Goal: Task Accomplishment & Management: Manage account settings

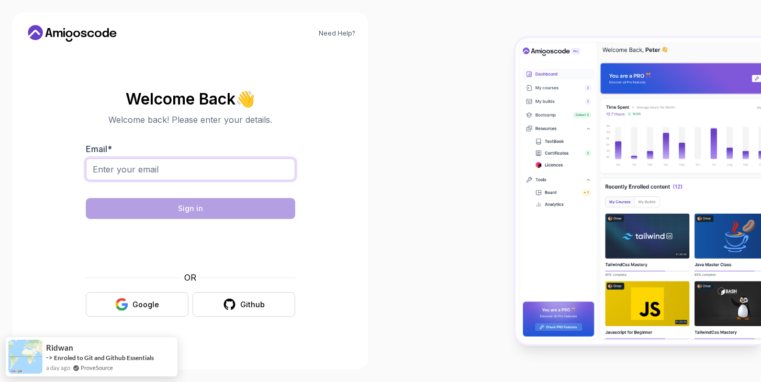
click at [121, 170] on input "Email *" at bounding box center [190, 170] width 209 height 22
click at [152, 303] on div "Google" at bounding box center [145, 305] width 27 height 10
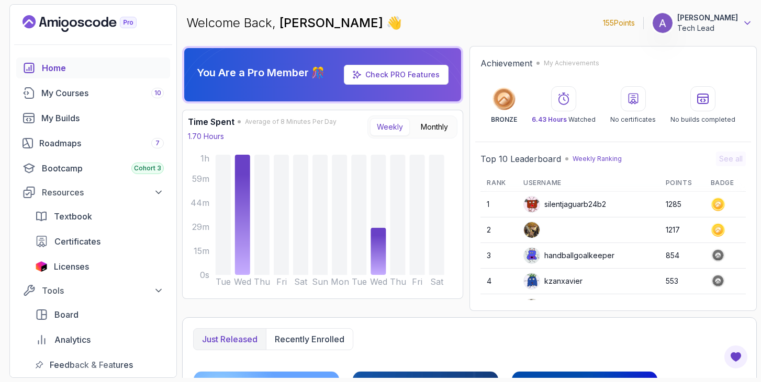
click at [745, 27] on icon at bounding box center [747, 23] width 10 height 10
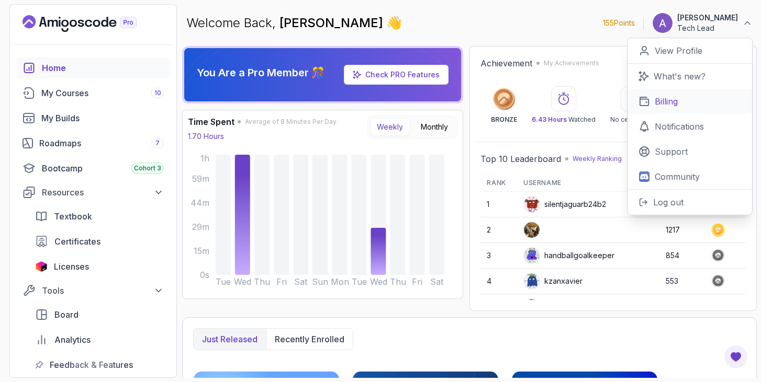
click at [688, 97] on link "Billing" at bounding box center [689, 101] width 125 height 25
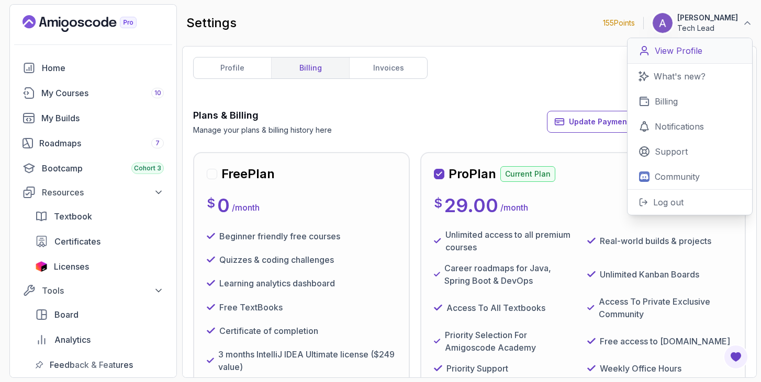
click at [682, 49] on p "View Profile" at bounding box center [678, 50] width 48 height 13
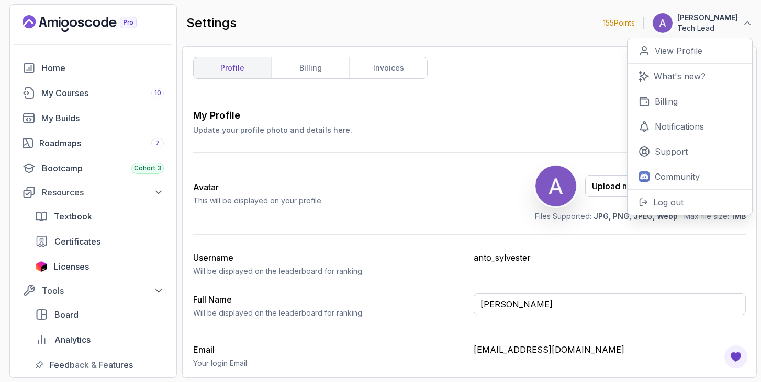
click at [567, 64] on div "profile billing invoices My Profile Update your profile photo and details here.…" at bounding box center [469, 212] width 552 height 310
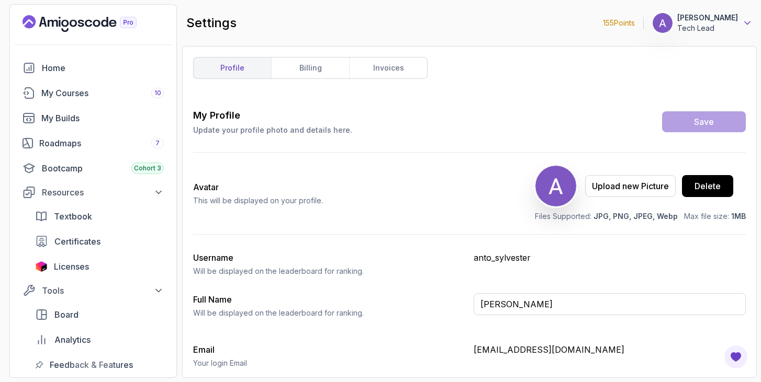
click at [751, 24] on icon at bounding box center [747, 23] width 10 height 10
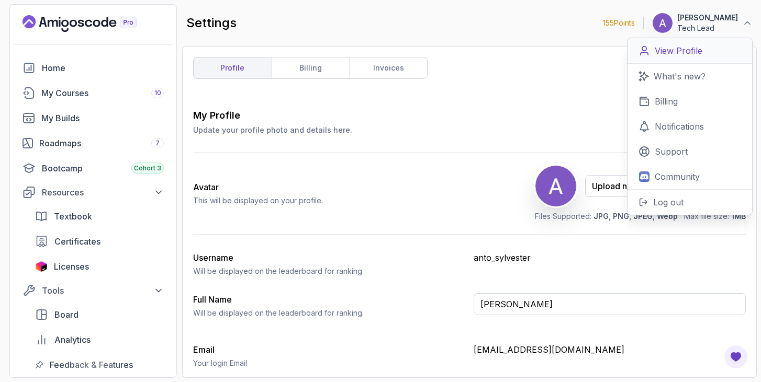
click at [665, 59] on link "View Profile" at bounding box center [689, 51] width 125 height 26
click at [671, 54] on p "View Profile" at bounding box center [678, 50] width 48 height 13
click at [562, 89] on div "profile billing invoices My Profile Update your profile photo and details here.…" at bounding box center [469, 212] width 552 height 310
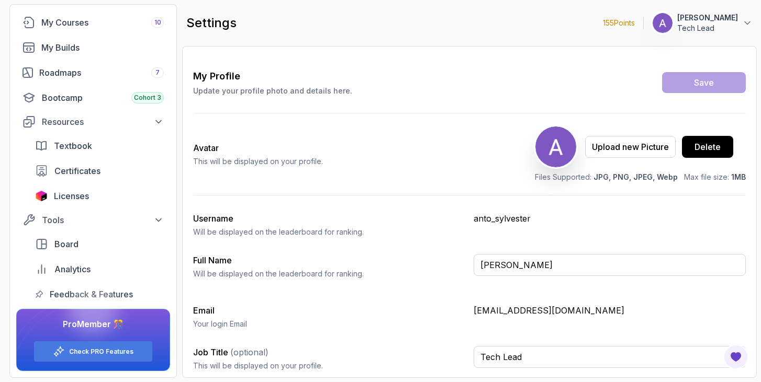
scroll to position [9, 0]
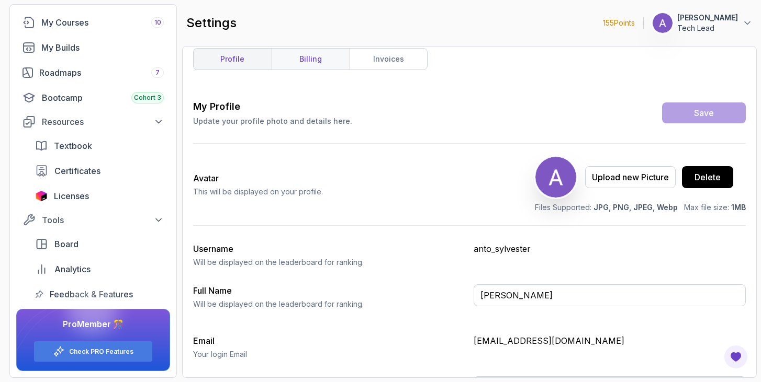
click at [309, 55] on link "billing" at bounding box center [310, 59] width 78 height 21
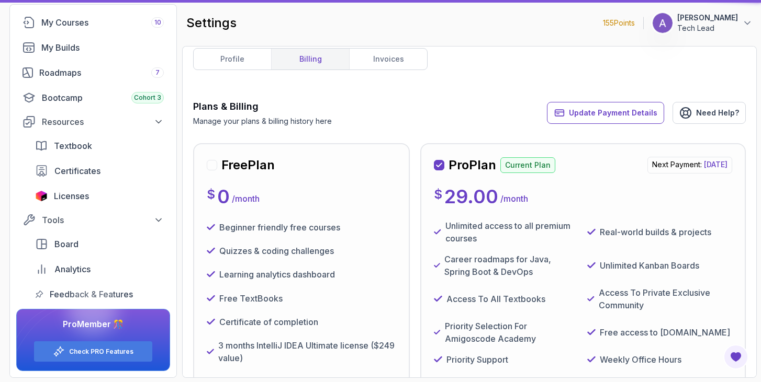
click at [309, 55] on link "billing" at bounding box center [310, 59] width 78 height 21
